Goal: Transaction & Acquisition: Purchase product/service

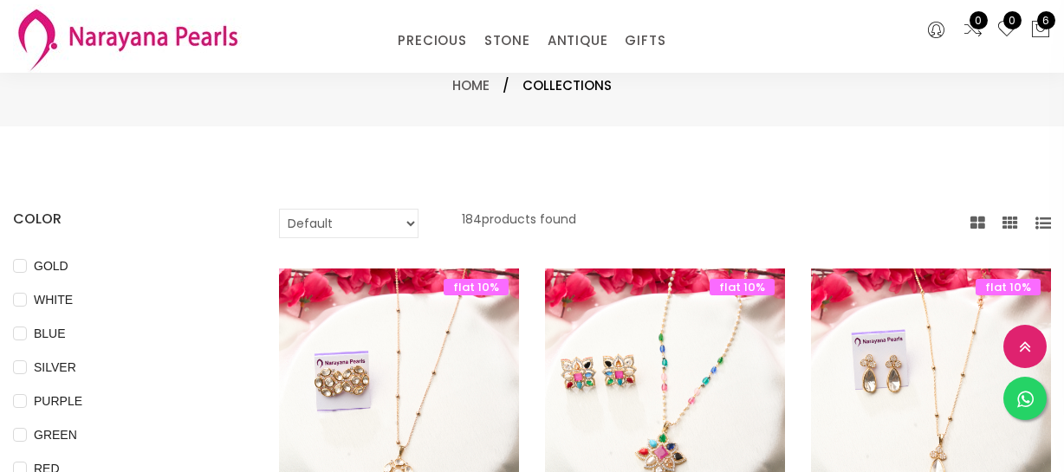
select select "INR"
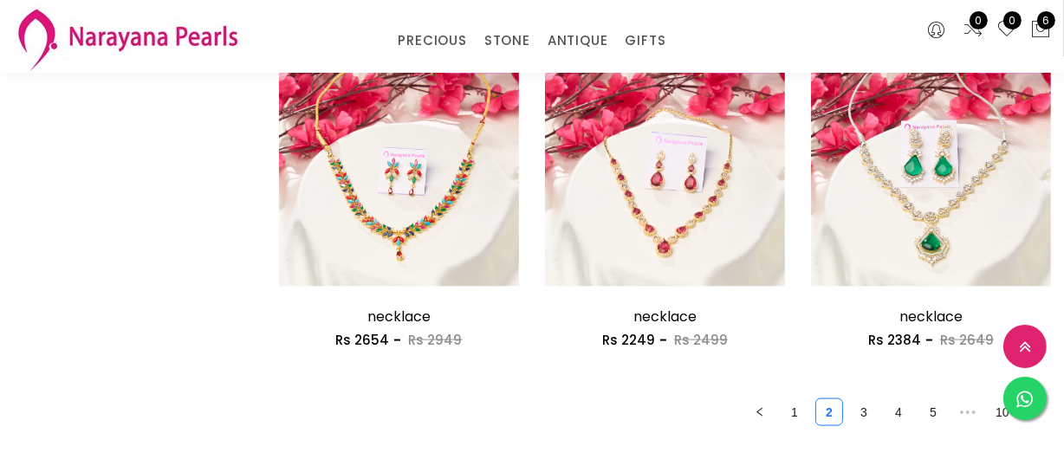
scroll to position [2206, 0]
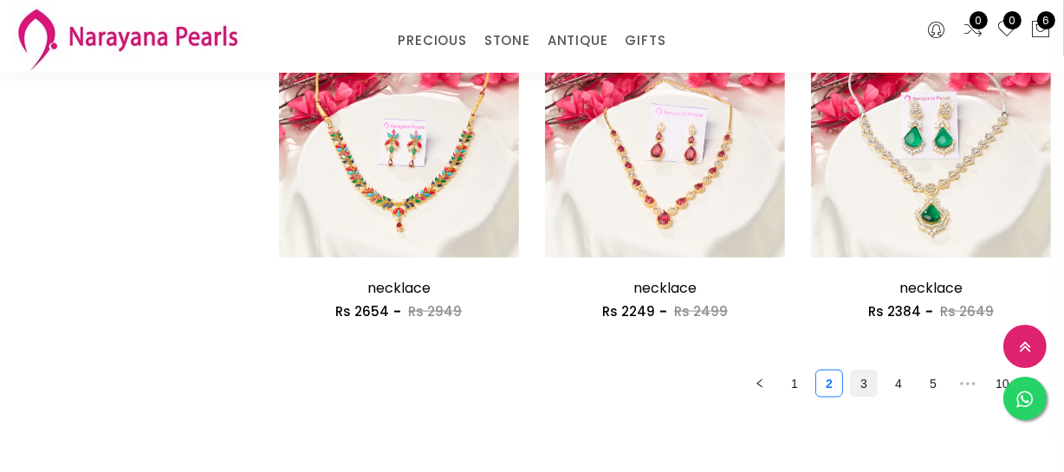
click at [869, 389] on link "3" at bounding box center [864, 384] width 26 height 26
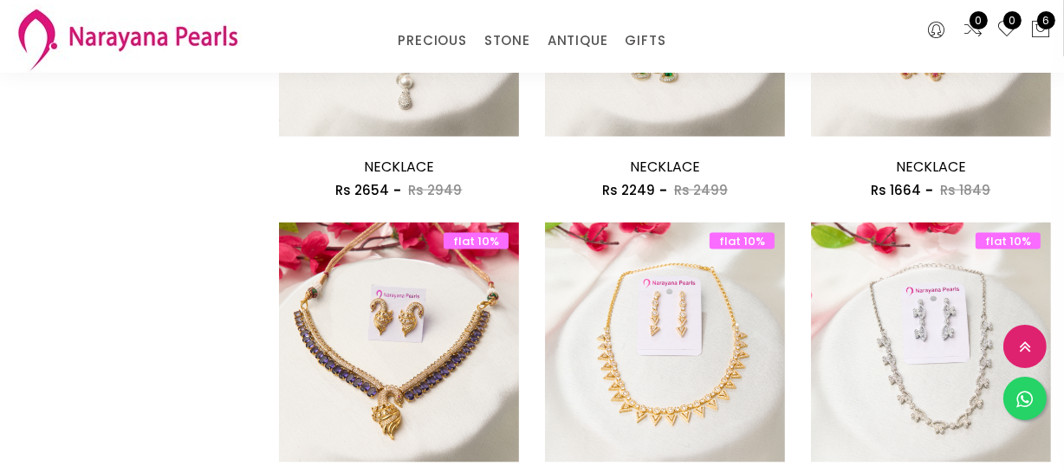
scroll to position [2048, 0]
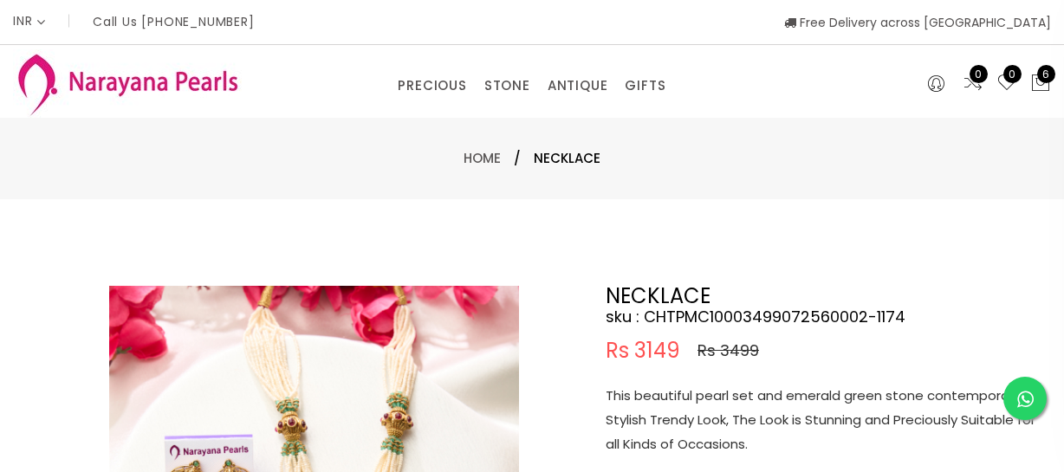
select select "INR"
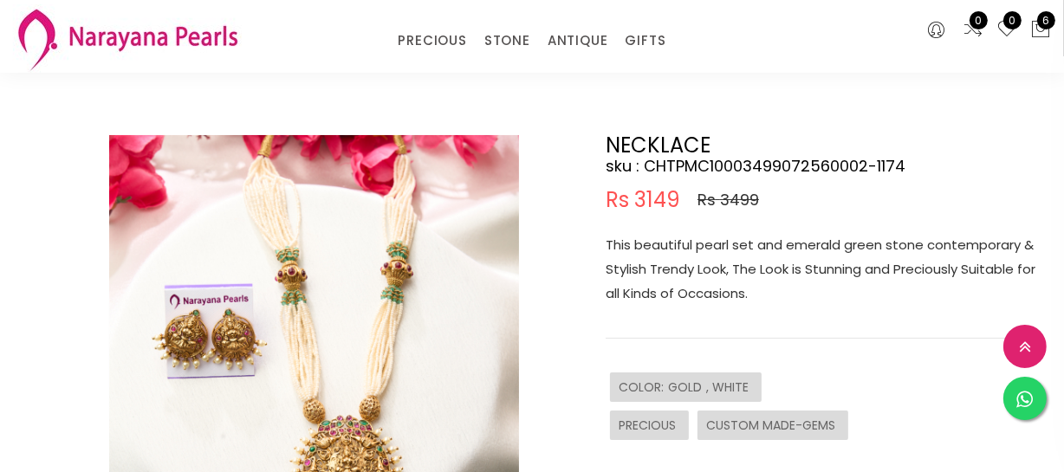
scroll to position [157, 0]
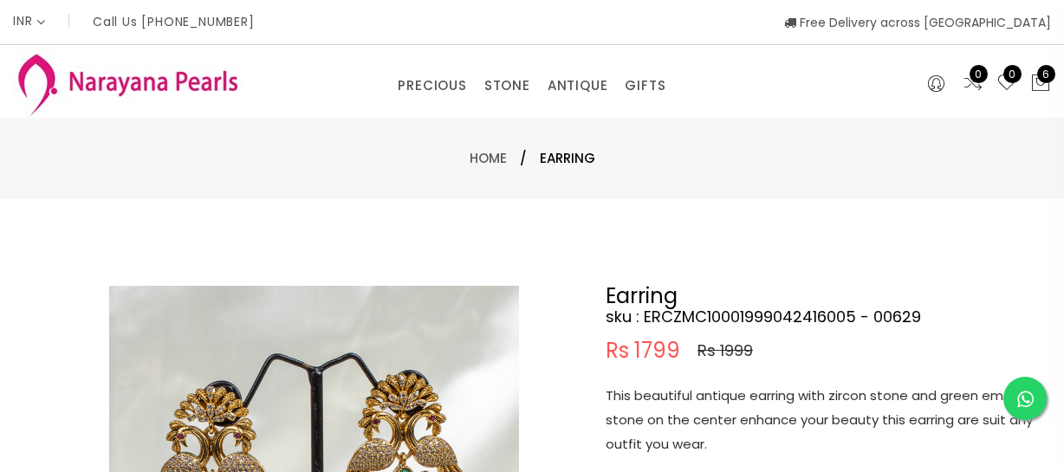
select select "INR"
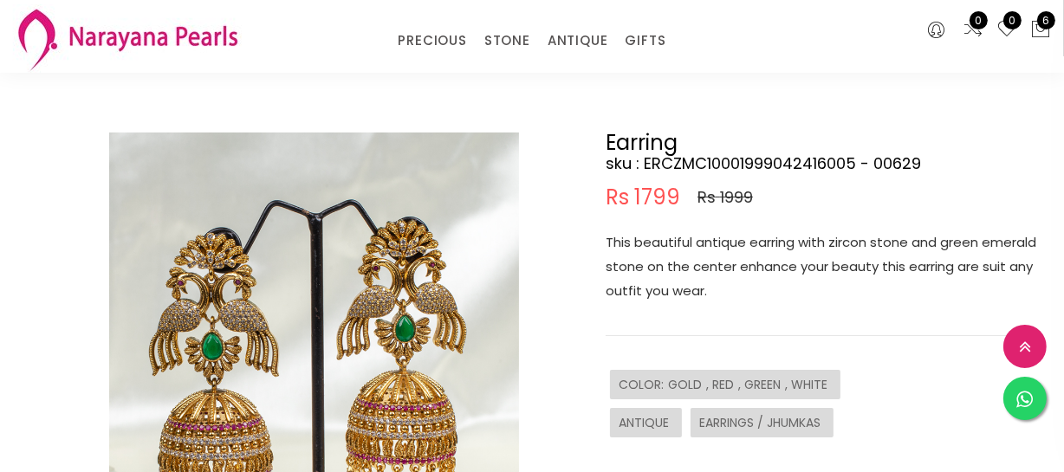
scroll to position [157, 0]
